Goal: Complete application form

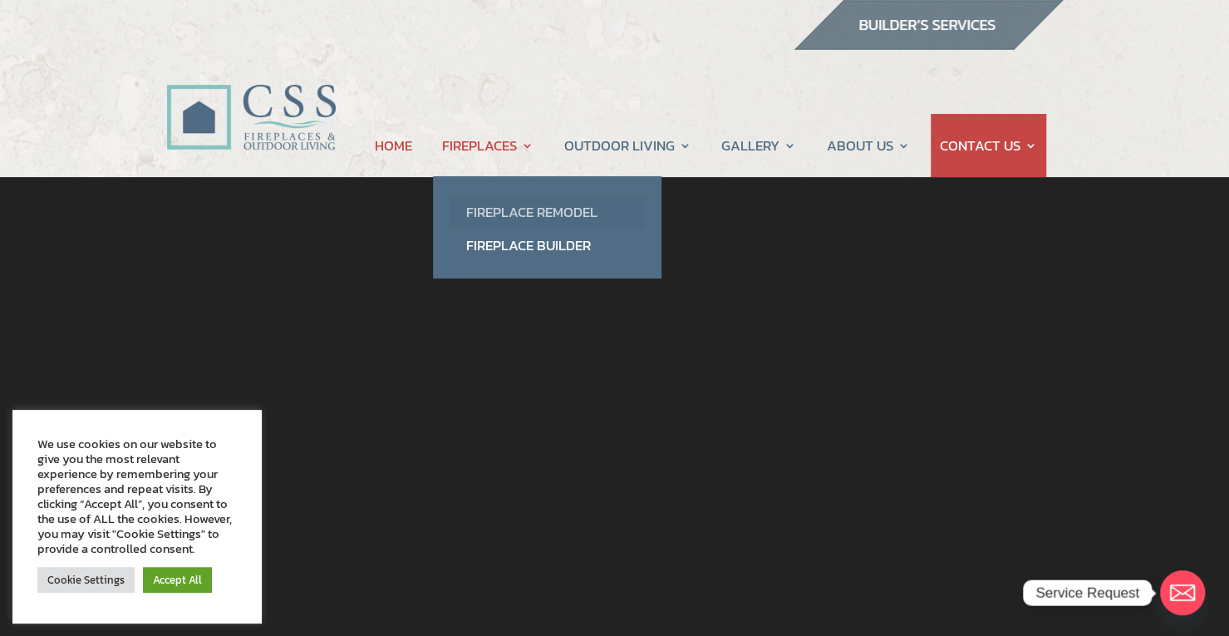
click at [524, 206] on link "Fireplace Remodel" at bounding box center [547, 211] width 195 height 33
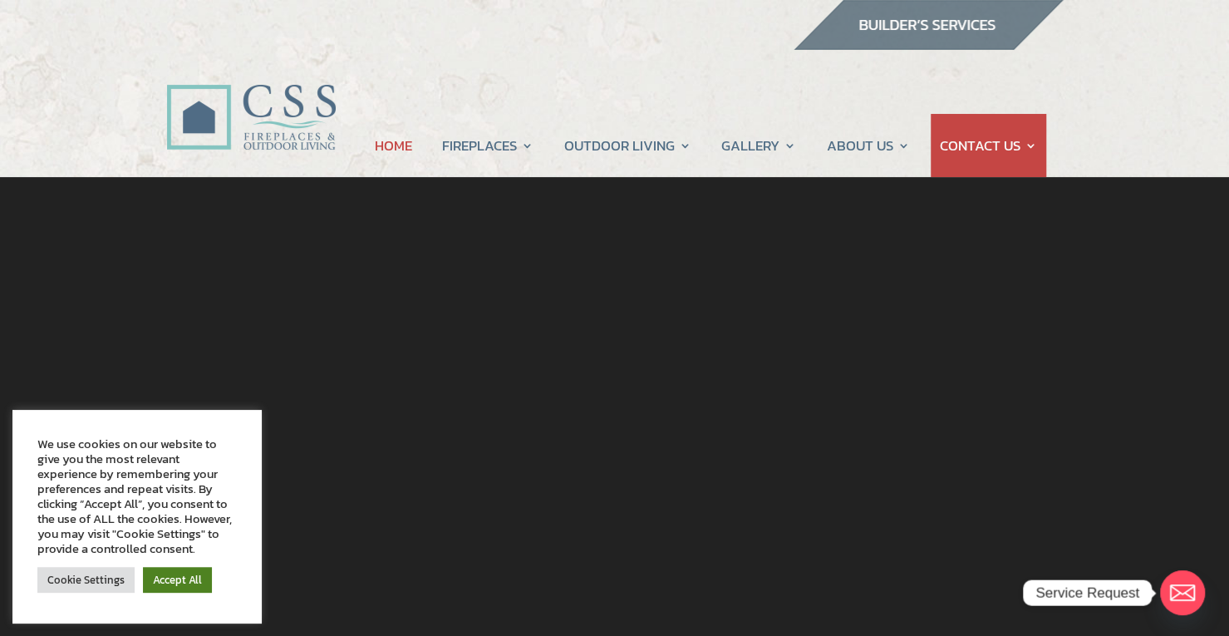
click at [182, 578] on link "Accept All" at bounding box center [177, 580] width 69 height 26
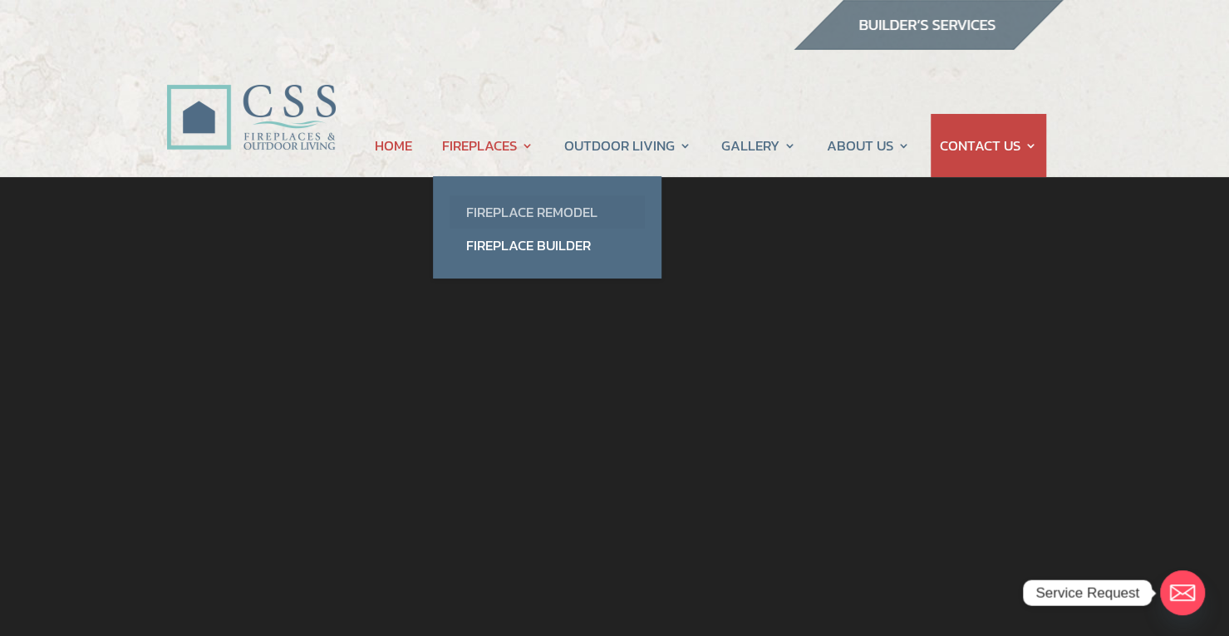
click at [598, 214] on link "Fireplace Remodel" at bounding box center [547, 211] width 195 height 33
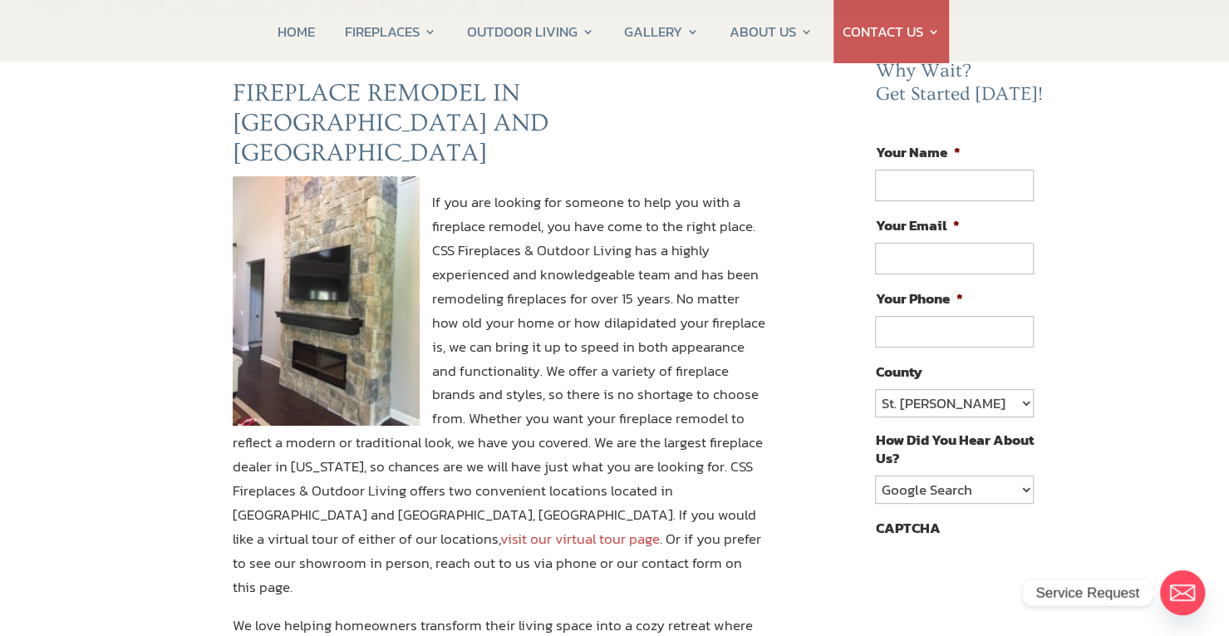
scroll to position [160, 0]
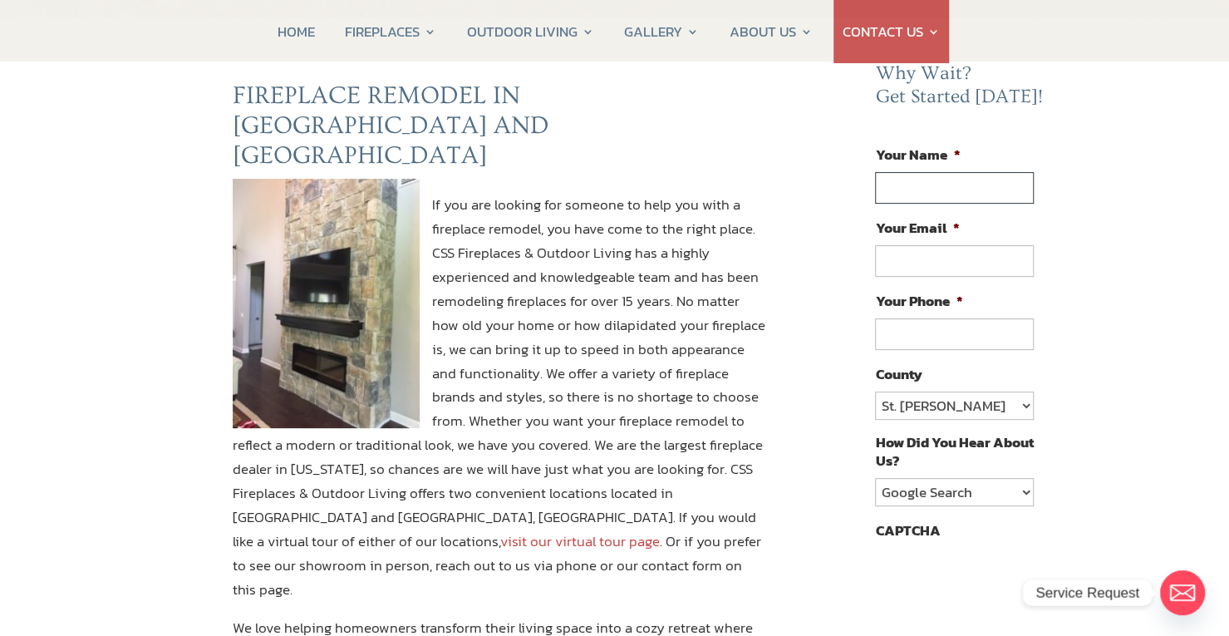
click at [1009, 183] on input "Your Name *" at bounding box center [954, 188] width 158 height 32
type input "Darin Andrew Bickle"
type input "coachrowing@yahoo.com"
type input "(904) 502-8818"
click at [958, 188] on input "Darin Andrew Bickle" at bounding box center [954, 188] width 158 height 32
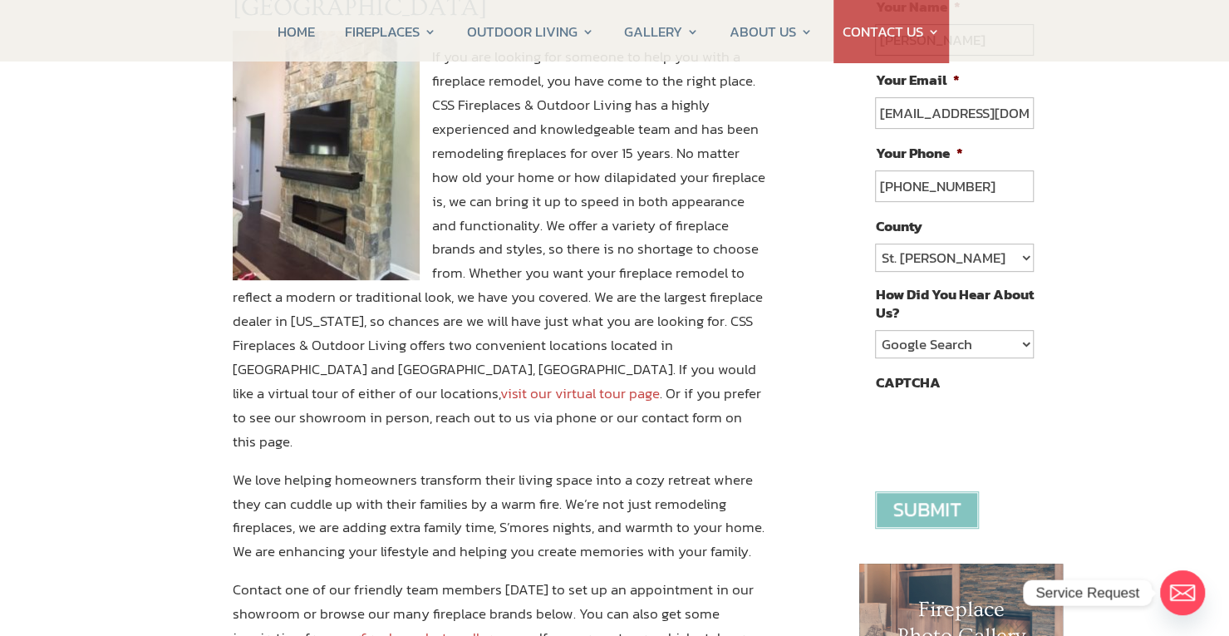
scroll to position [308, 0]
type input "Darin Bickle"
click at [1019, 252] on select "St. Johns Clay Volusia Flagler Duval Nassau Other" at bounding box center [954, 258] width 158 height 28
select select "[PERSON_NAME]"
click at [875, 244] on select "St. Johns Clay Volusia Flagler Duval Nassau Other" at bounding box center [954, 258] width 158 height 28
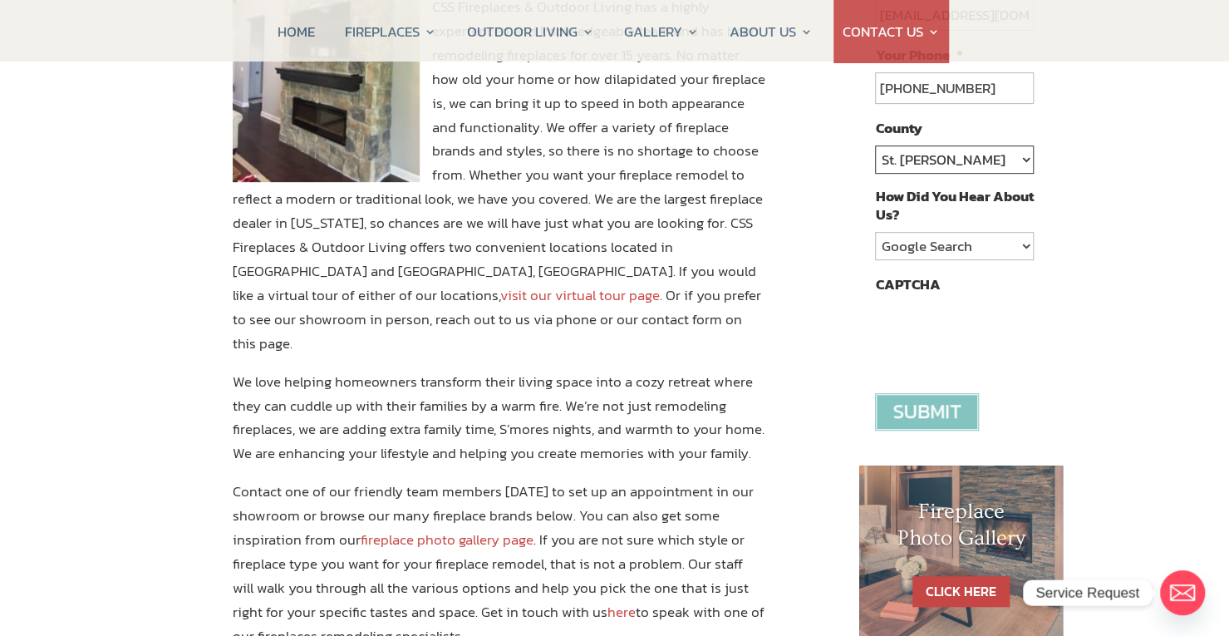
scroll to position [409, 0]
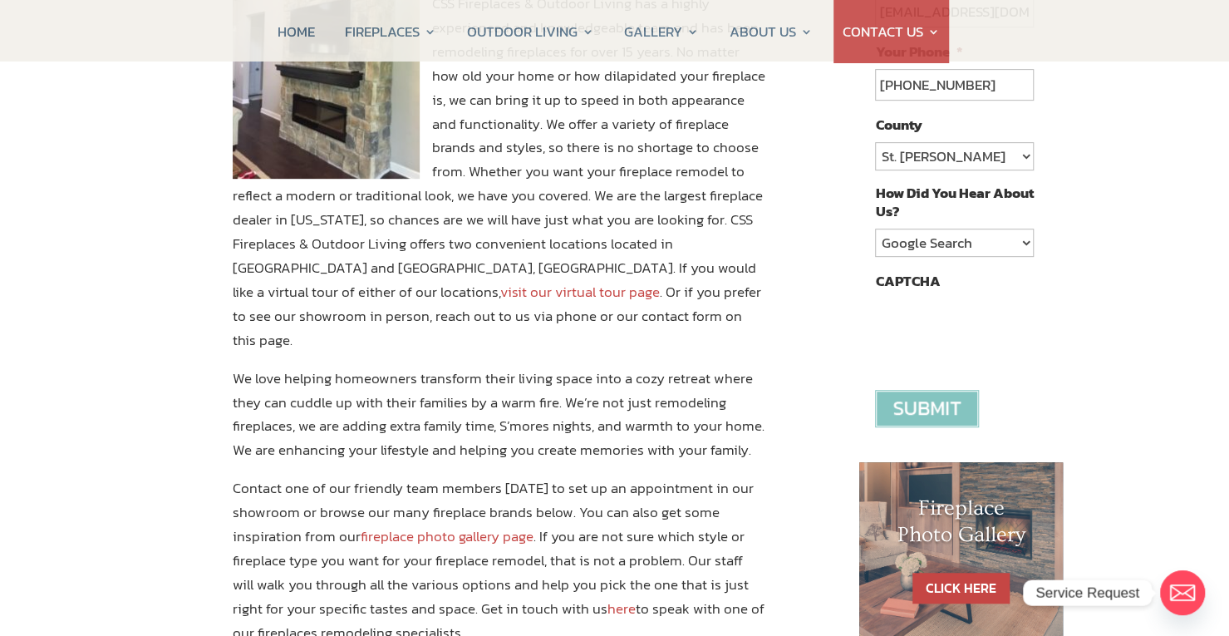
click at [961, 400] on input "image" at bounding box center [927, 408] width 104 height 37
